Goal: Find specific page/section: Find specific page/section

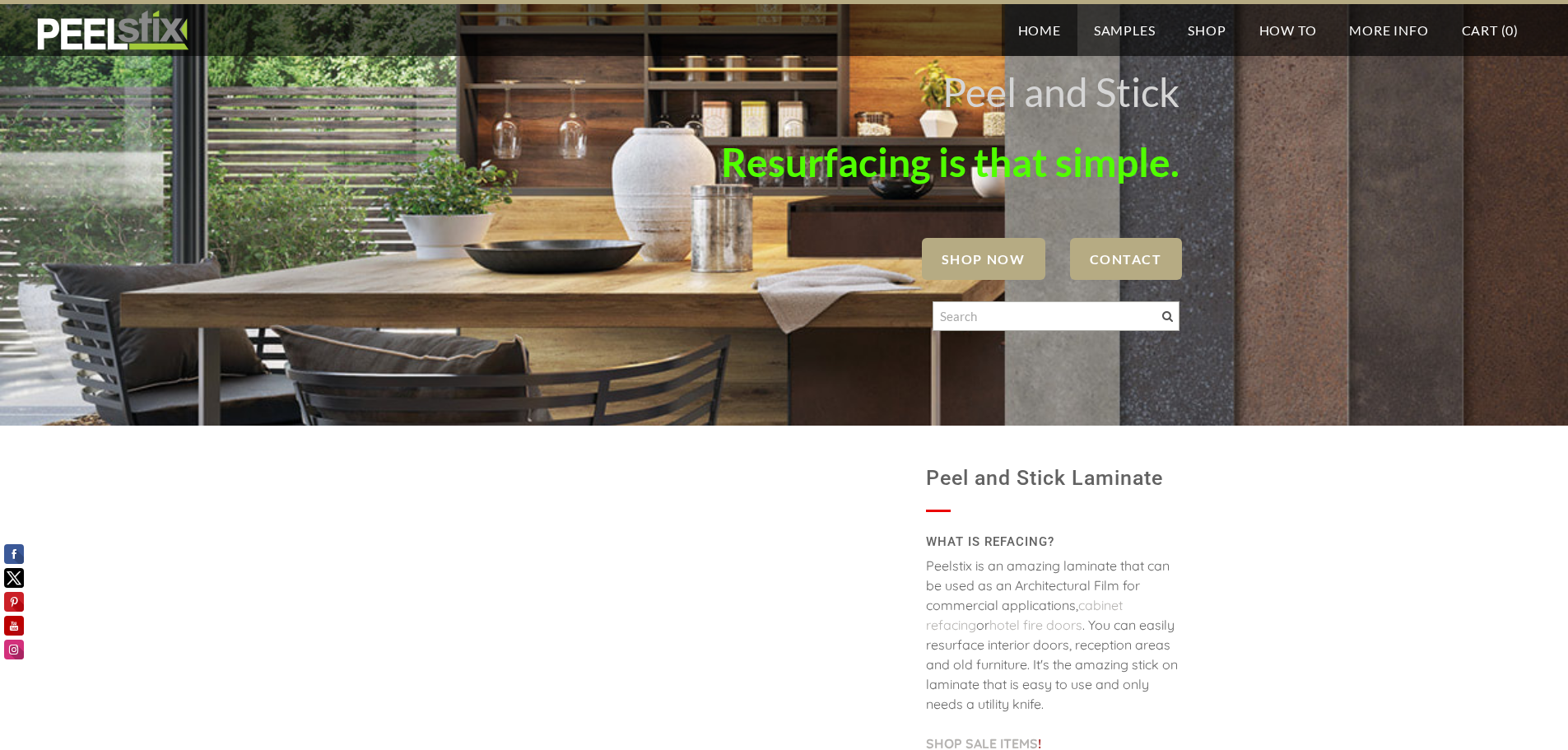
click at [993, 263] on span "SHOP NOW" at bounding box center [983, 259] width 123 height 42
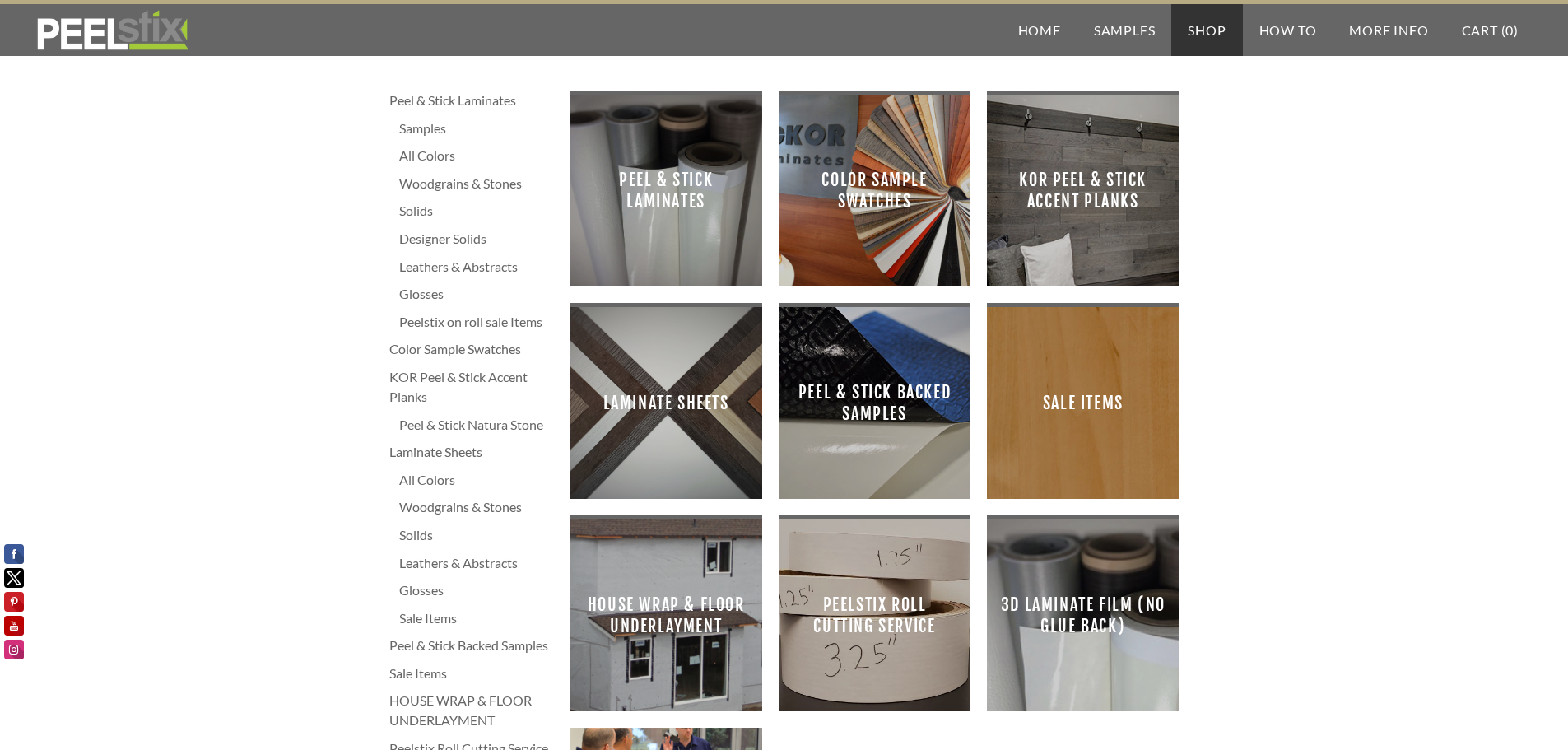
click at [732, 378] on span "Laminate Sheets" at bounding box center [666, 403] width 165 height 165
click at [670, 212] on span "Peel & Stick Laminates" at bounding box center [666, 190] width 165 height 165
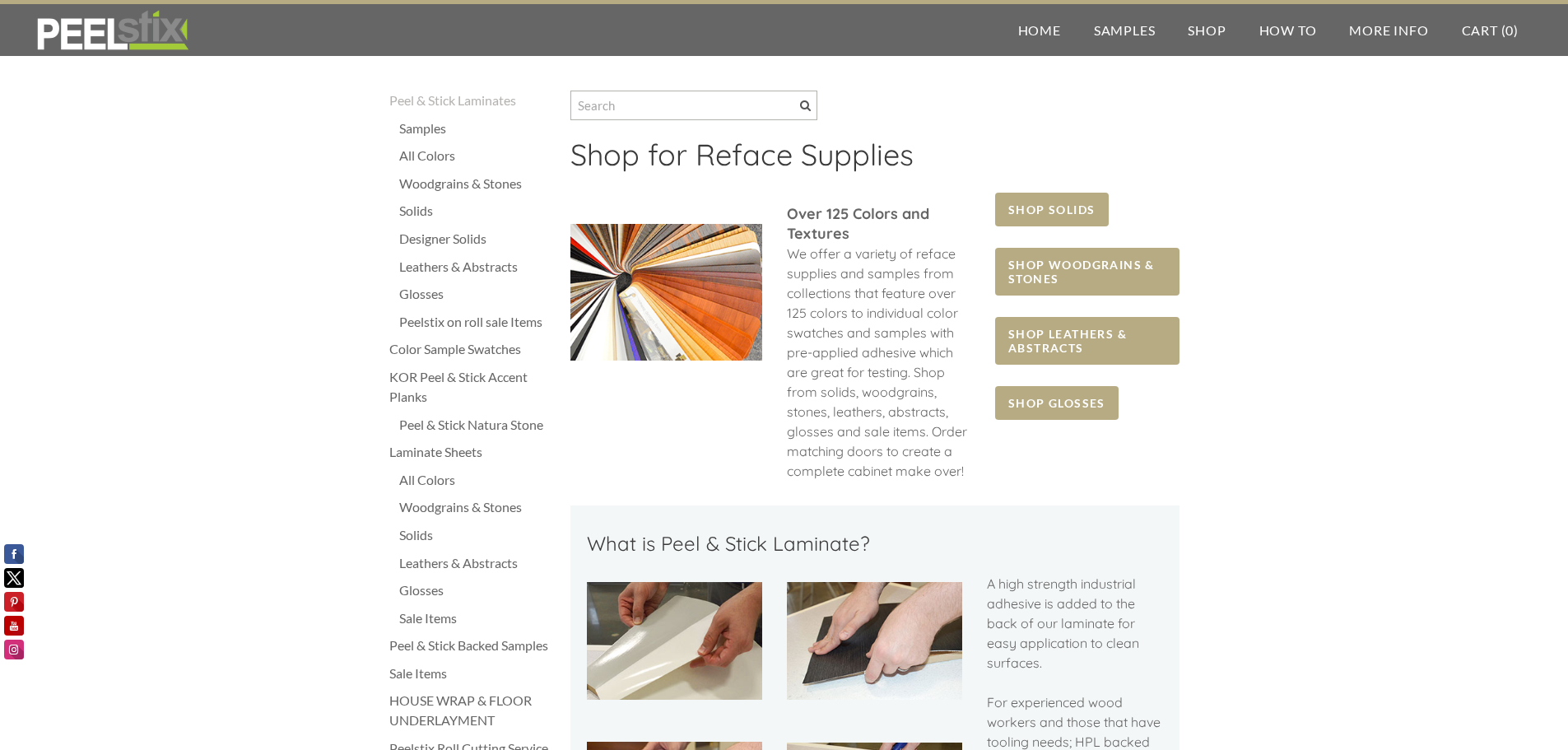
click at [1082, 284] on span "SHOP WOODGRAINS & STONES" at bounding box center [1086, 272] width 184 height 48
